Goal: Transaction & Acquisition: Download file/media

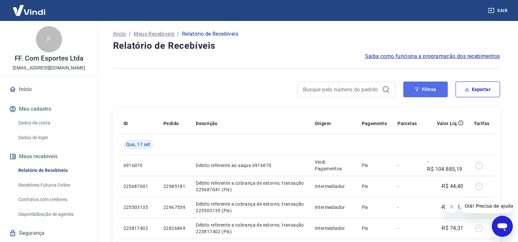
click at [421, 93] on button "Filtros" at bounding box center [426, 89] width 44 height 16
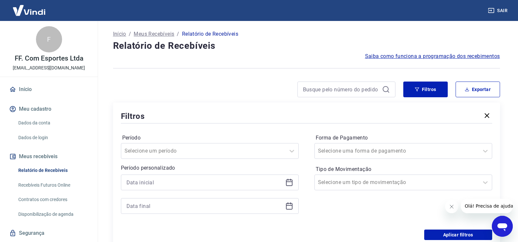
click at [290, 184] on icon at bounding box center [290, 182] width 8 height 8
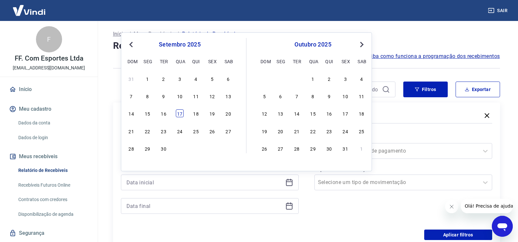
click at [177, 113] on div "17" at bounding box center [180, 113] width 8 height 8
type input "[DATE]"
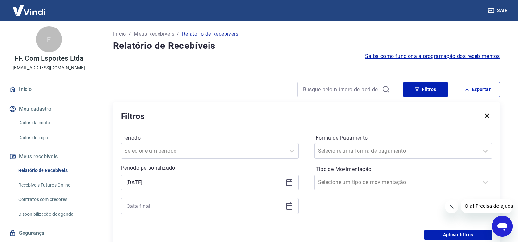
click at [288, 208] on icon at bounding box center [290, 206] width 8 height 8
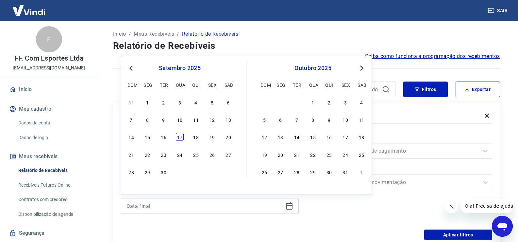
click at [180, 139] on div "17" at bounding box center [180, 137] width 8 height 8
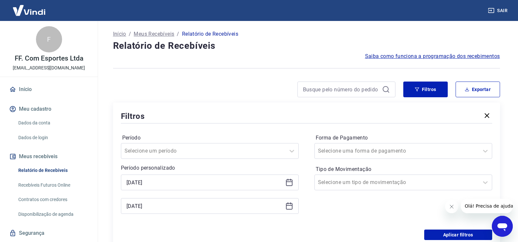
type input "[DATE]"
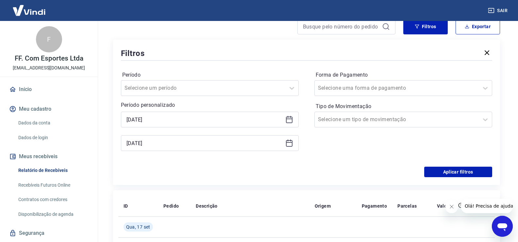
scroll to position [65, 0]
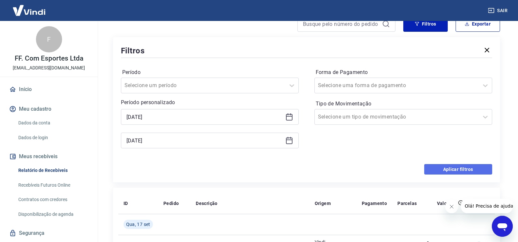
click at [458, 167] on button "Aplicar filtros" at bounding box center [459, 169] width 68 height 10
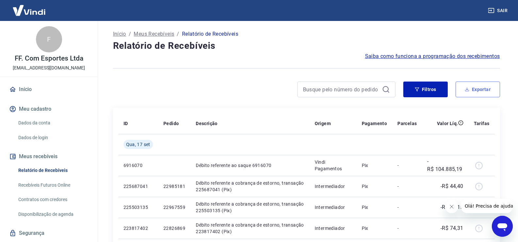
click at [467, 94] on button "Exportar" at bounding box center [478, 89] width 44 height 16
type input "[DATE]"
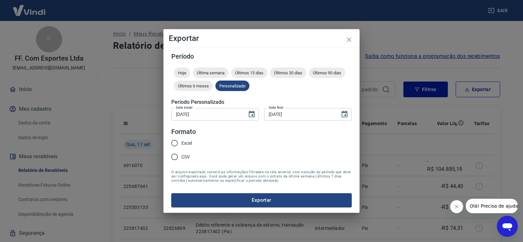
click at [187, 143] on span "Excel" at bounding box center [187, 143] width 10 height 7
click at [182, 143] on input "Excel" at bounding box center [175, 143] width 14 height 14
radio input "true"
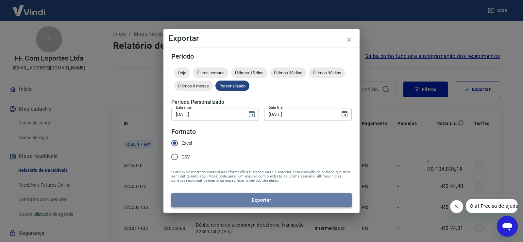
click at [279, 200] on button "Exportar" at bounding box center [261, 200] width 181 height 14
